Goal: Task Accomplishment & Management: Complete application form

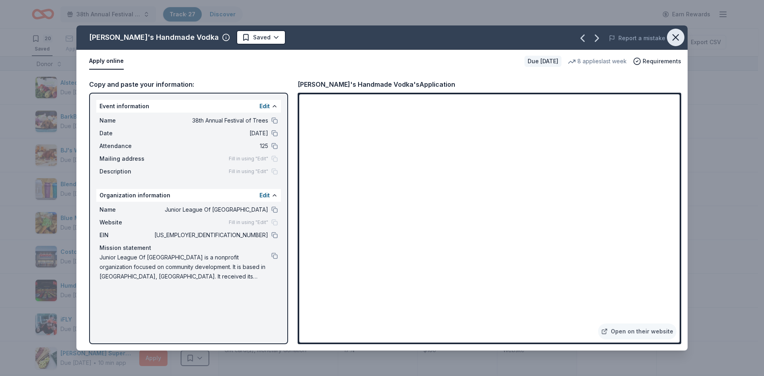
scroll to position [514, 0]
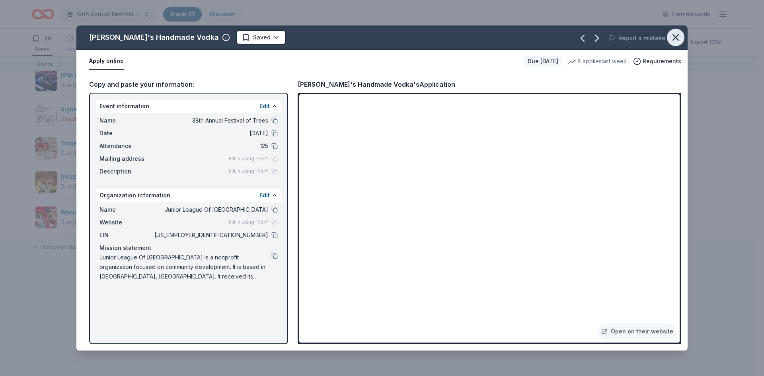
click at [672, 37] on icon "button" at bounding box center [675, 37] width 11 height 11
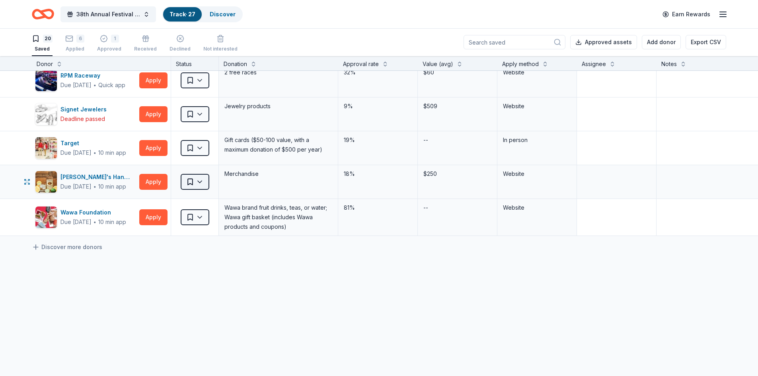
click at [205, 182] on html "38th Annual Festival of Trees Track · 27 Discover Earn Rewards 20 Saved 6 Appli…" at bounding box center [379, 188] width 758 height 376
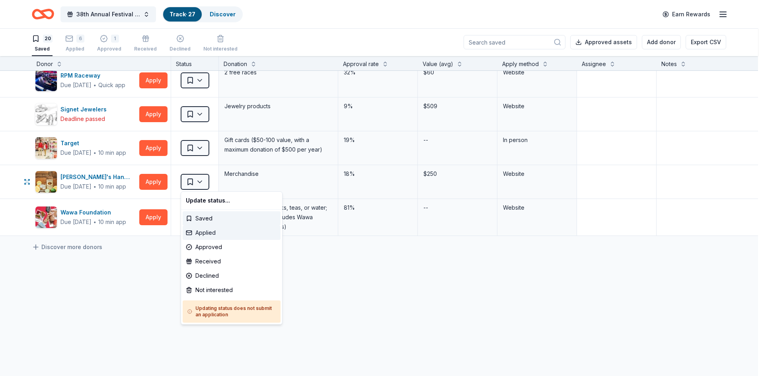
click at [209, 236] on div "Applied" at bounding box center [232, 233] width 98 height 14
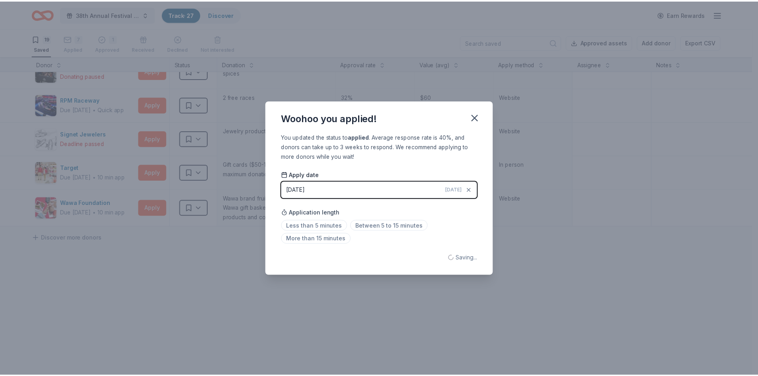
scroll to position [496, 0]
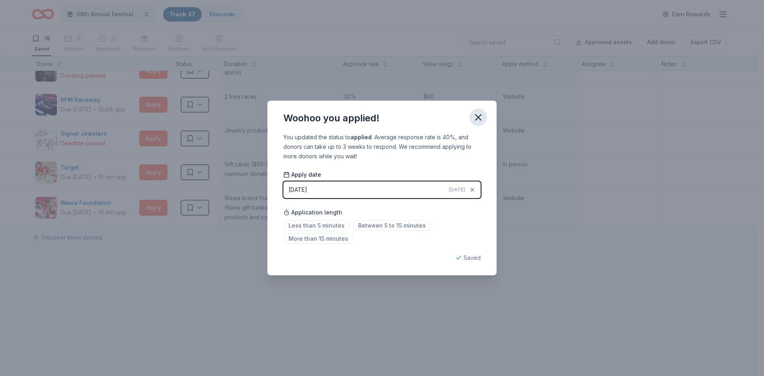
click at [480, 117] on icon "button" at bounding box center [478, 117] width 11 height 11
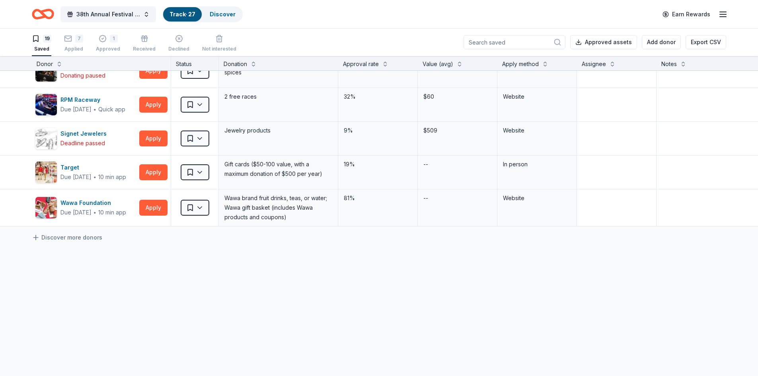
scroll to position [0, 0]
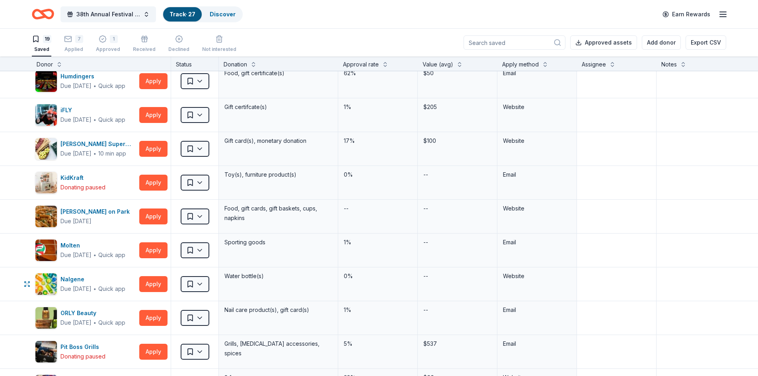
scroll to position [194, 0]
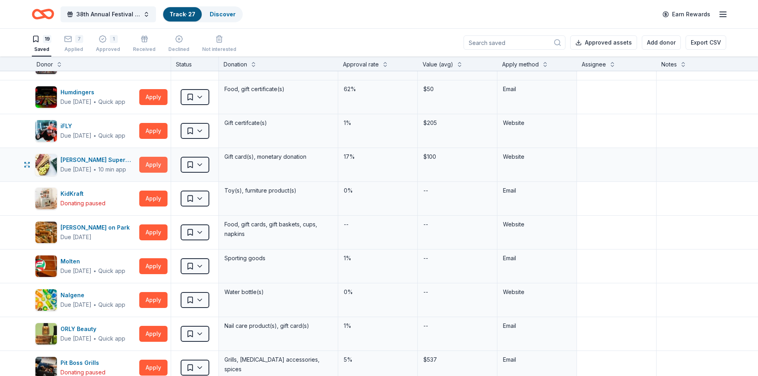
click at [154, 160] on button "Apply" at bounding box center [153, 165] width 28 height 16
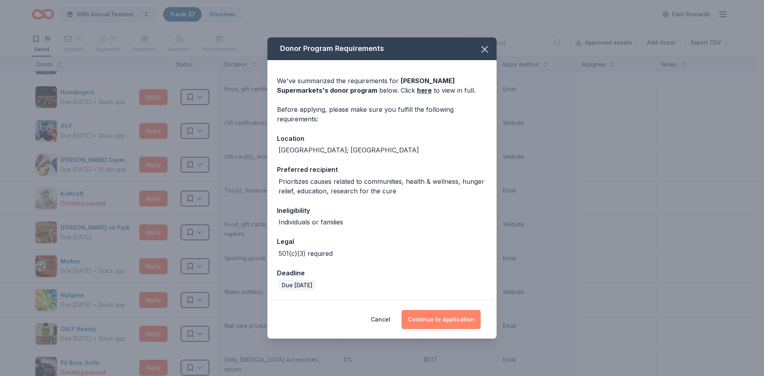
click at [443, 327] on button "Continue to application" at bounding box center [440, 319] width 79 height 19
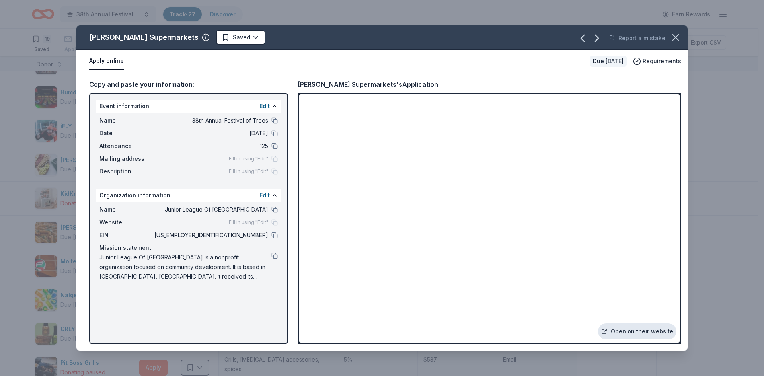
click at [619, 331] on link "Open on their website" at bounding box center [637, 331] width 78 height 16
click at [673, 39] on icon "button" at bounding box center [675, 37] width 11 height 11
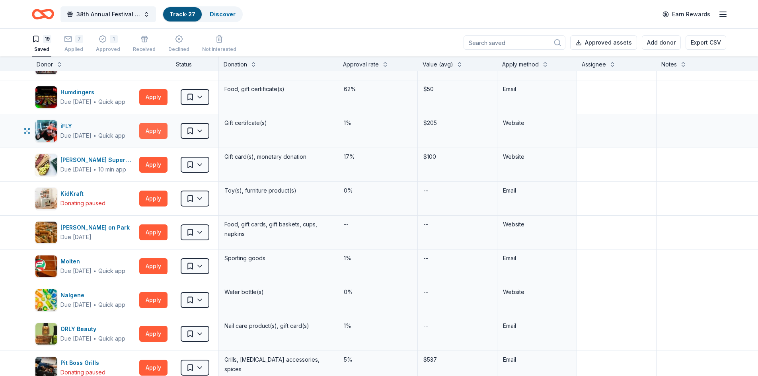
click at [161, 133] on button "Apply" at bounding box center [153, 131] width 28 height 16
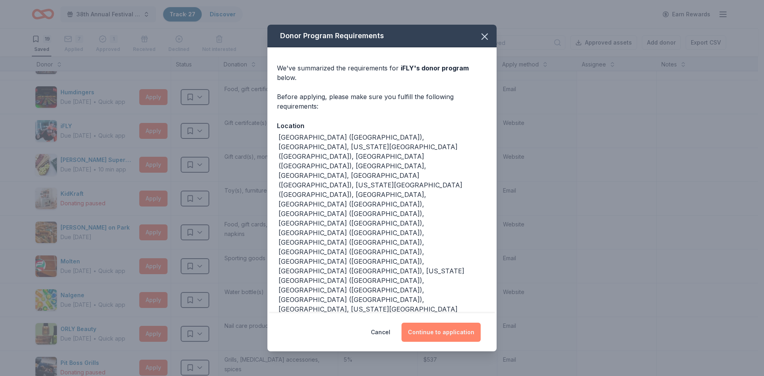
click at [436, 323] on button "Continue to application" at bounding box center [440, 332] width 79 height 19
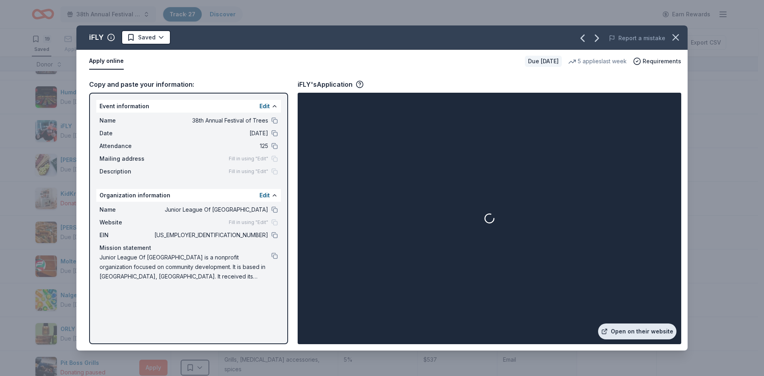
click at [617, 328] on link "Open on their website" at bounding box center [637, 331] width 78 height 16
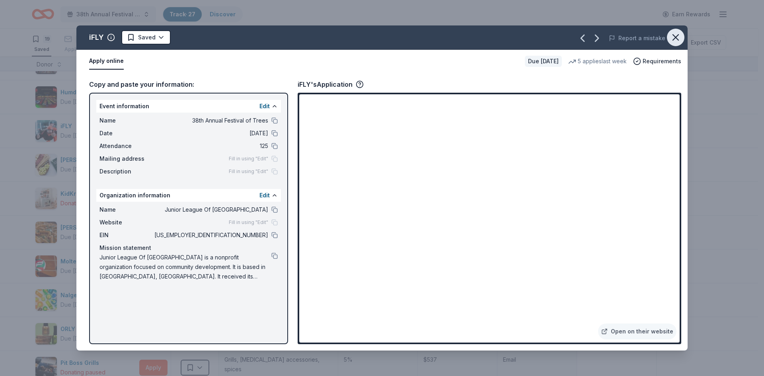
click at [674, 44] on button "button" at bounding box center [676, 38] width 18 height 18
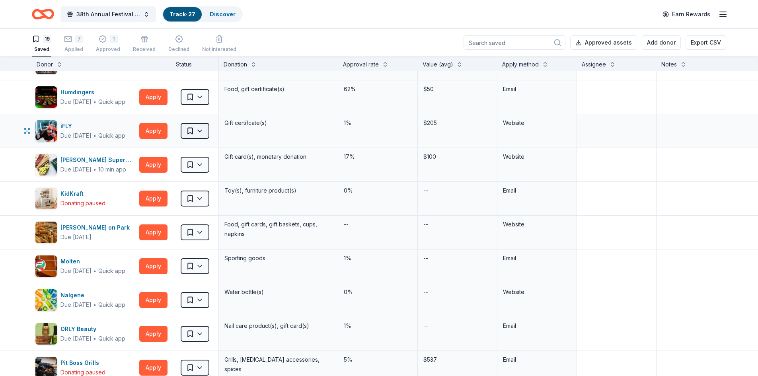
click at [200, 129] on html "38th Annual Festival of Trees Track · 27 Discover Earn Rewards 19 Saved 7 Appli…" at bounding box center [379, 188] width 758 height 376
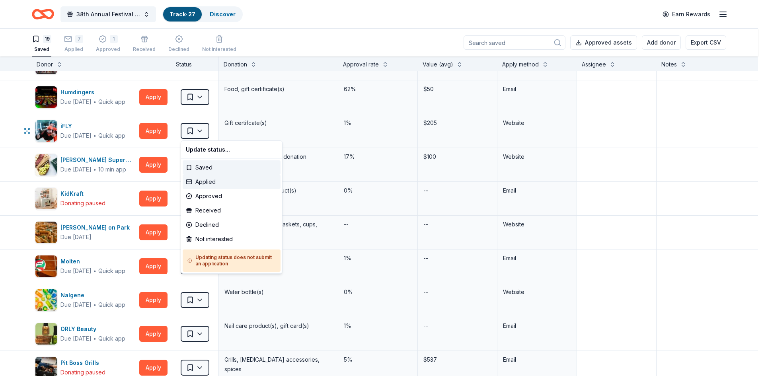
click at [200, 178] on div "Applied" at bounding box center [232, 182] width 98 height 14
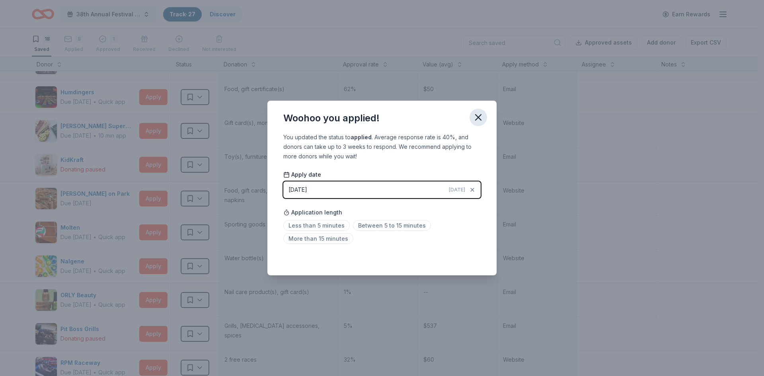
click at [480, 119] on icon "button" at bounding box center [478, 118] width 6 height 6
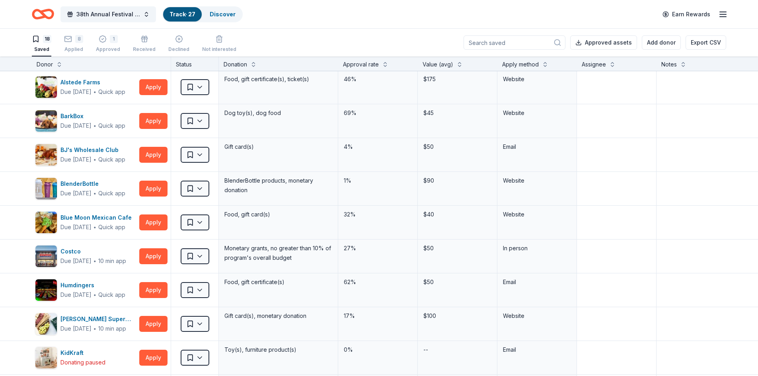
scroll to position [0, 0]
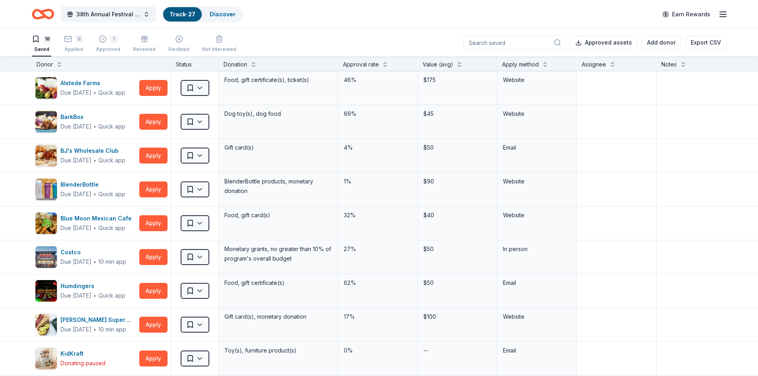
click at [193, 13] on link "Track · 27" at bounding box center [182, 14] width 26 height 7
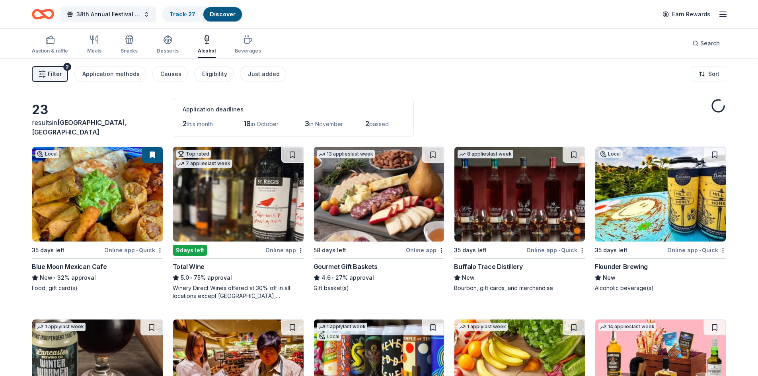
click at [218, 14] on link "Discover" at bounding box center [223, 14] width 26 height 7
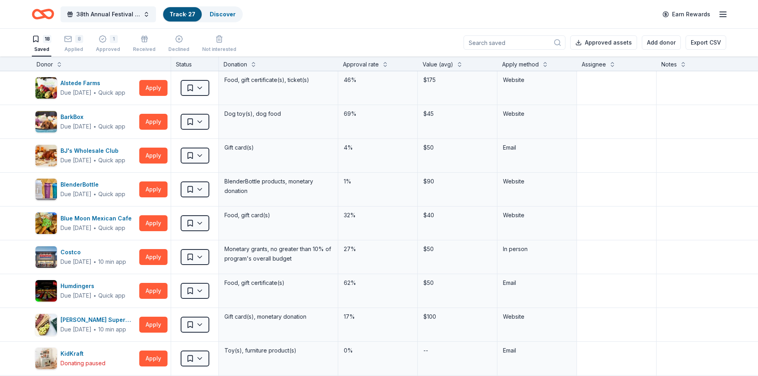
scroll to position [0, 0]
click at [223, 17] on link "Discover" at bounding box center [223, 14] width 26 height 7
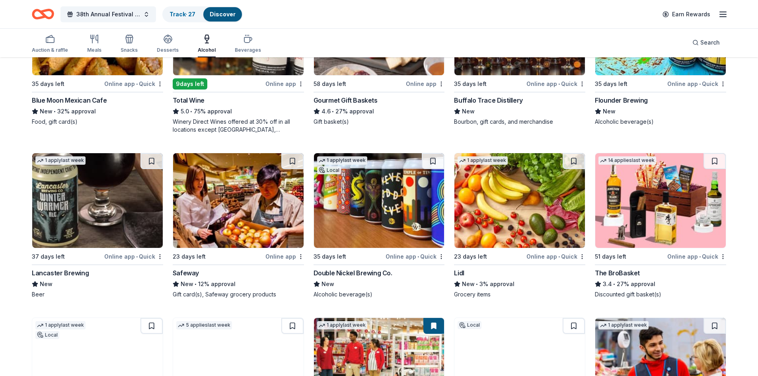
scroll to position [169, 0]
